Goal: Information Seeking & Learning: Learn about a topic

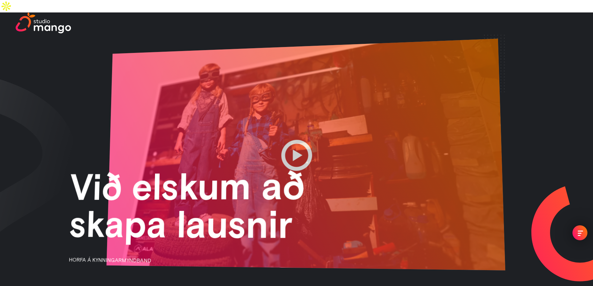
drag, startPoint x: 490, startPoint y: 53, endPoint x: 460, endPoint y: 195, distance: 145.5
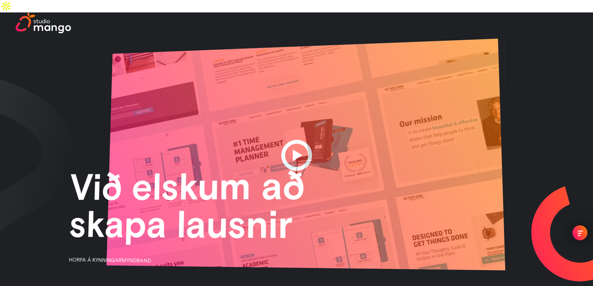
click at [469, 199] on div at bounding box center [305, 155] width 399 height 232
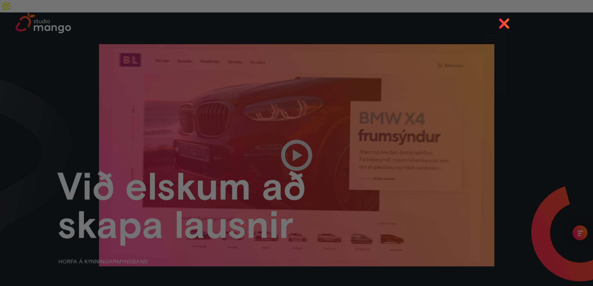
drag, startPoint x: 508, startPoint y: 23, endPoint x: 487, endPoint y: 21, distance: 21.0
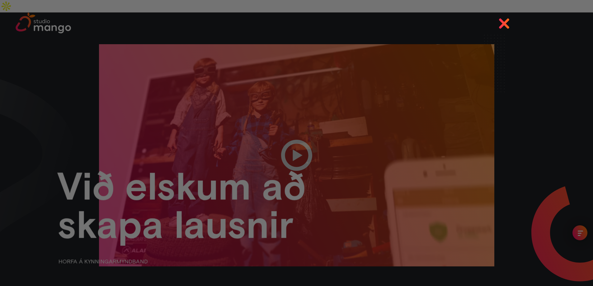
click at [508, 23] on img at bounding box center [504, 23] width 11 height 11
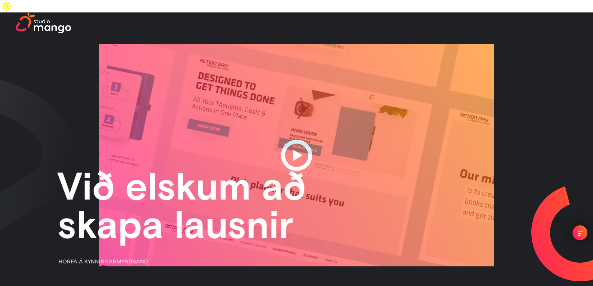
click at [504, 48] on img at bounding box center [494, 64] width 21 height 58
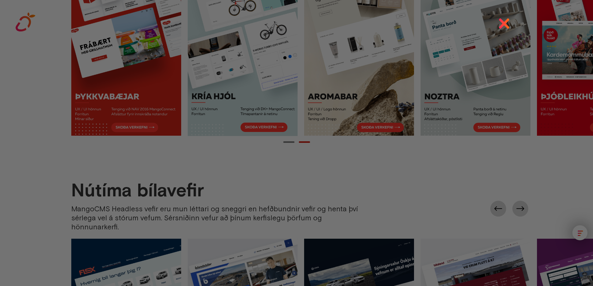
scroll to position [529, 0]
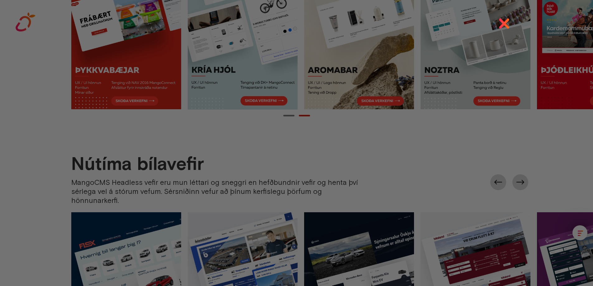
click at [510, 19] on img at bounding box center [504, 23] width 11 height 11
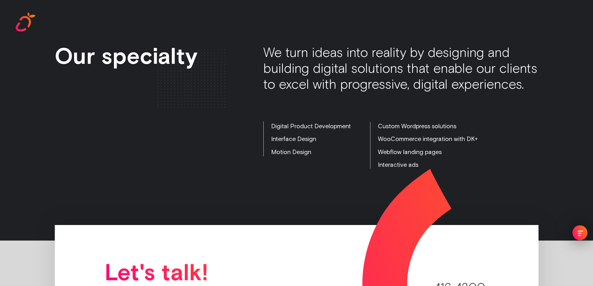
scroll to position [1238, 0]
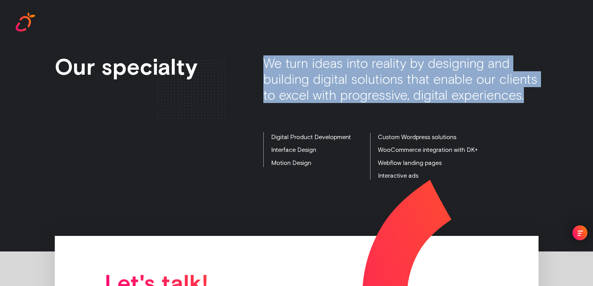
drag, startPoint x: 272, startPoint y: 54, endPoint x: 337, endPoint y: 107, distance: 83.2
click at [337, 103] on font "We turn ideas into reality by designing and building digital solutions that ena…" at bounding box center [400, 79] width 274 height 48
click at [338, 103] on div "We turn ideas into reality by designing and building digital solutions that ena…" at bounding box center [400, 79] width 275 height 48
drag, startPoint x: 343, startPoint y: 103, endPoint x: 265, endPoint y: 50, distance: 94.3
click at [265, 55] on div "We turn ideas into reality by designing and building digital solutions that ena…" at bounding box center [400, 79] width 275 height 48
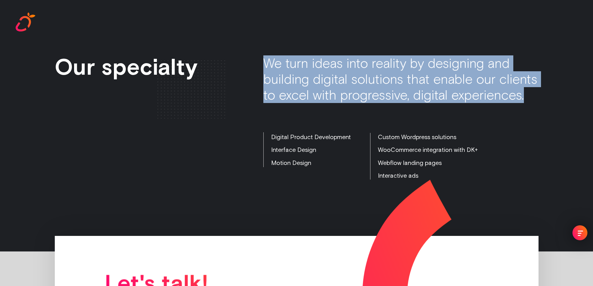
click at [265, 55] on font "We turn ideas into reality by designing and building digital solutions that ena…" at bounding box center [400, 79] width 274 height 48
drag, startPoint x: 265, startPoint y: 52, endPoint x: 361, endPoint y: 106, distance: 110.3
click at [361, 103] on div "We turn ideas into reality by designing and building digital solutions that ena…" at bounding box center [400, 79] width 275 height 48
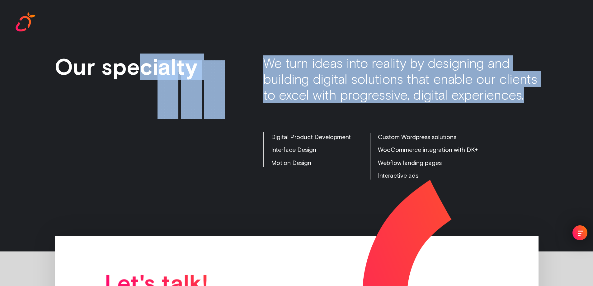
drag, startPoint x: 238, startPoint y: 108, endPoint x: 142, endPoint y: 70, distance: 103.6
click at [142, 70] on div "Our specialty We turn ideas into reality by designing and building digital solu…" at bounding box center [297, 118] width 484 height 127
drag, startPoint x: 142, startPoint y: 70, endPoint x: 320, endPoint y: 106, distance: 182.0
click at [320, 106] on div "Our specialty We turn ideas into reality by designing and building digital solu…" at bounding box center [297, 118] width 484 height 127
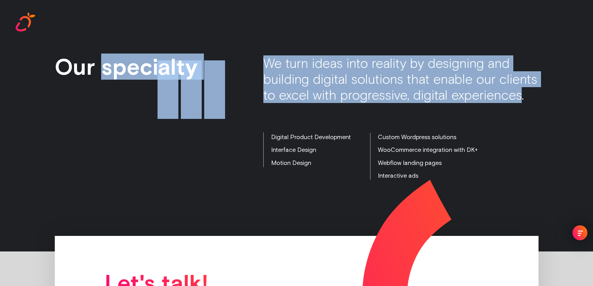
click at [321, 103] on font "We turn ideas into reality by designing and building digital solutions that ena…" at bounding box center [400, 79] width 274 height 48
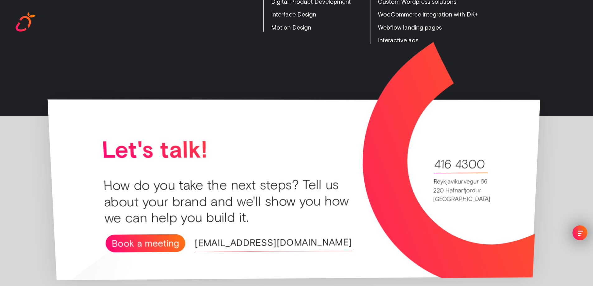
scroll to position [1409, 0]
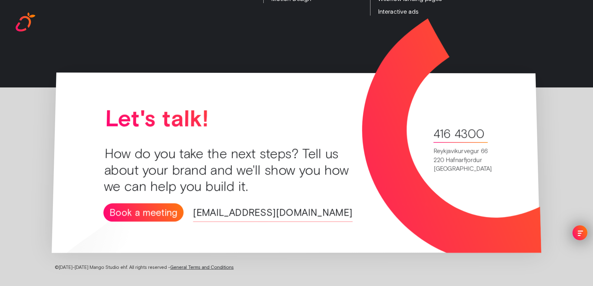
click at [290, 194] on div "How do you take the next steps? Tell us about your brand and we'll show you how…" at bounding box center [229, 170] width 251 height 49
